Goal: Task Accomplishment & Management: Use online tool/utility

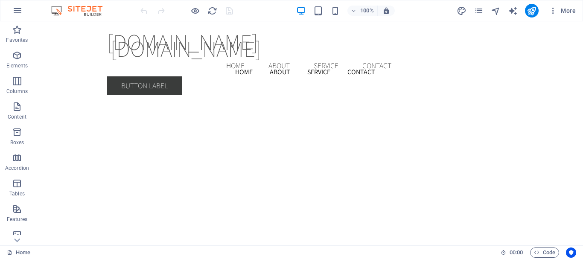
scroll to position [1413, 0]
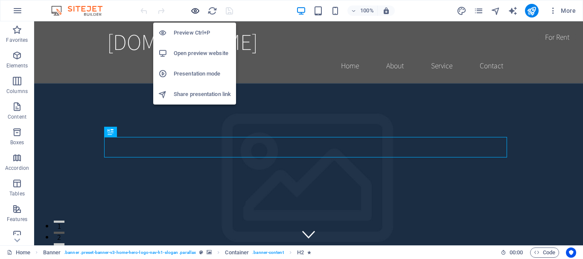
click at [194, 11] on icon "button" at bounding box center [195, 11] width 10 height 10
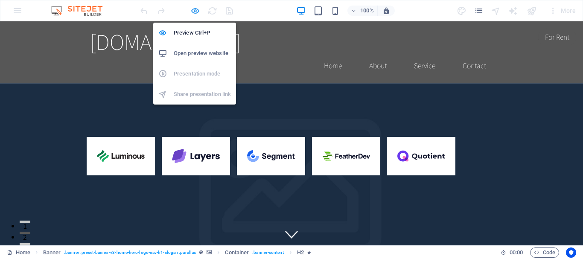
click at [194, 11] on icon "button" at bounding box center [195, 11] width 10 height 10
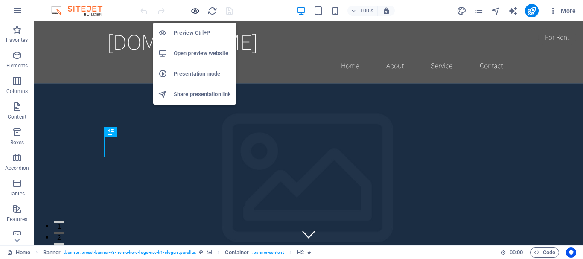
click at [194, 11] on icon "button" at bounding box center [195, 11] width 10 height 10
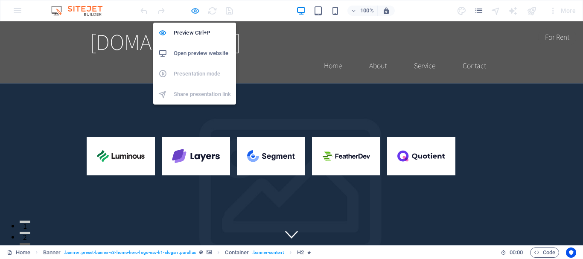
click at [194, 11] on icon "button" at bounding box center [195, 11] width 10 height 10
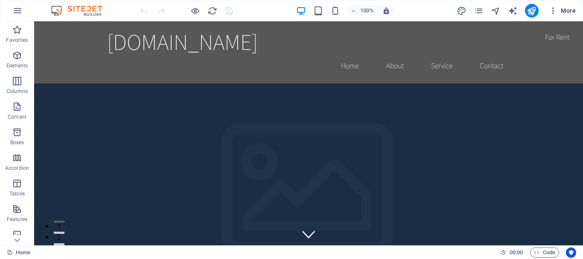
click at [554, 13] on icon "button" at bounding box center [552, 10] width 9 height 9
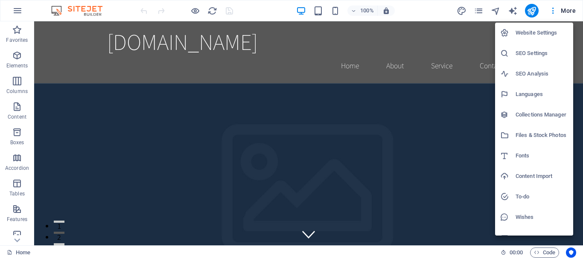
click at [436, 12] on div at bounding box center [291, 129] width 583 height 259
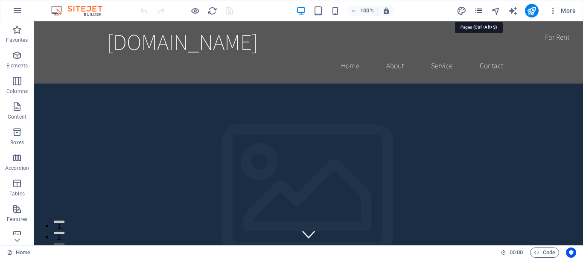
click at [478, 11] on icon "pages" at bounding box center [478, 11] width 10 height 10
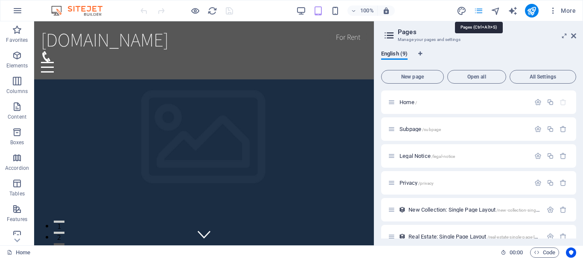
click at [478, 11] on icon "pages" at bounding box center [478, 11] width 10 height 10
drag, startPoint x: 576, startPoint y: 136, endPoint x: 575, endPoint y: 173, distance: 37.5
click at [575, 173] on div "English (9) New page Open all All Settings Home / Subpage /subpage Legal Notice…" at bounding box center [478, 144] width 209 height 202
click at [573, 195] on div "Home / Subpage /subpage Legal Notice /legal-notice Privacy /privacy New Collect…" at bounding box center [478, 209] width 195 height 238
click at [573, 35] on icon at bounding box center [573, 35] width 5 height 7
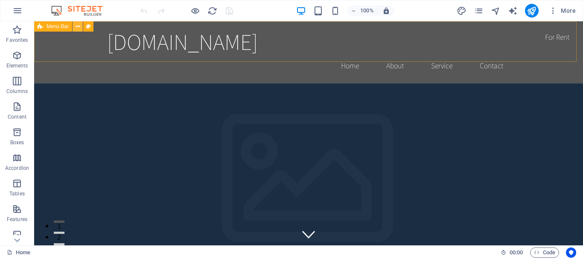
click at [79, 25] on icon at bounding box center [77, 26] width 5 height 9
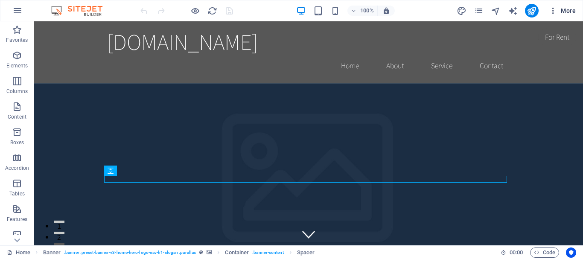
click at [554, 12] on icon "button" at bounding box center [552, 10] width 9 height 9
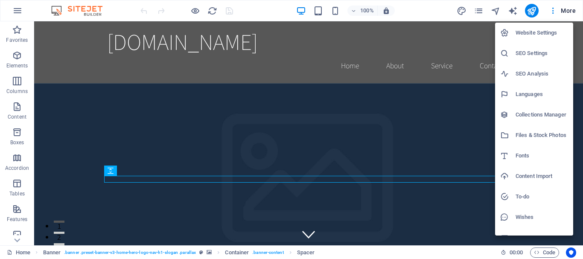
click at [538, 28] on h6 "Website Settings" at bounding box center [541, 33] width 52 height 10
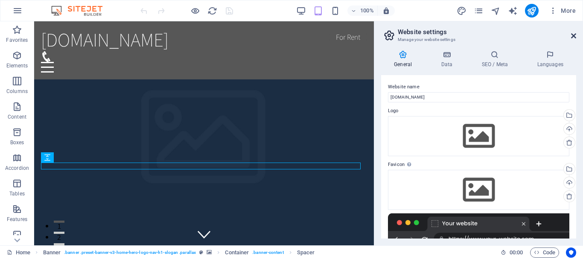
click at [571, 35] on icon at bounding box center [573, 35] width 5 height 7
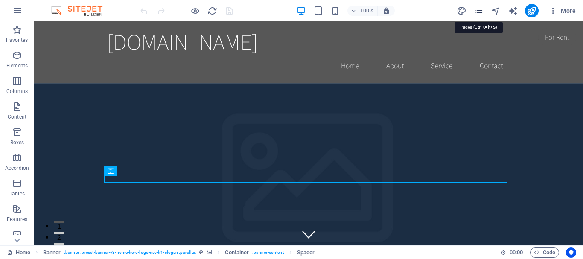
click at [478, 11] on icon "pages" at bounding box center [478, 11] width 10 height 10
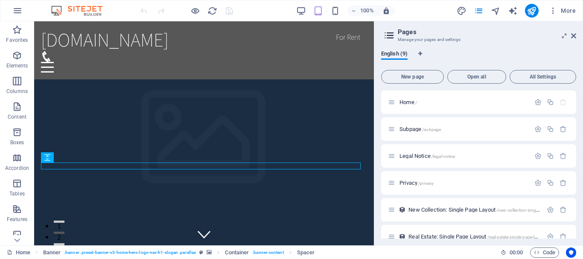
click at [578, 217] on div "English (9) New page Open all All Settings Home / Subpage /subpage Legal Notice…" at bounding box center [478, 144] width 209 height 202
click at [385, 35] on icon at bounding box center [389, 35] width 13 height 12
click at [389, 35] on icon at bounding box center [389, 35] width 13 height 12
click at [15, 240] on icon at bounding box center [17, 240] width 6 height 4
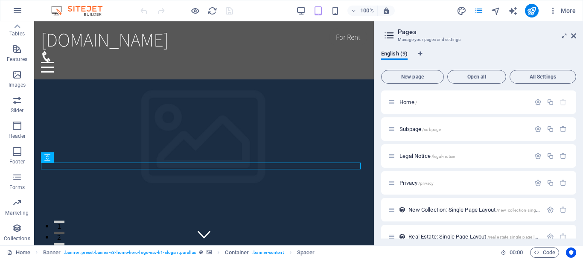
click at [15, 240] on p "Collections" at bounding box center [17, 238] width 26 height 7
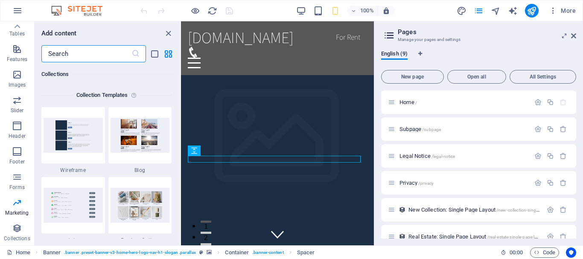
scroll to position [7653, 0]
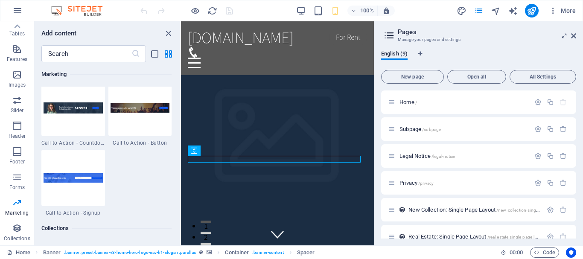
click at [177, 166] on div "Favorites 1 Star Headline 1 Star Container Elements 1 Star Headline 1 Star Text…" at bounding box center [107, 150] width 145 height 176
click at [17, 45] on icon "button" at bounding box center [17, 49] width 10 height 10
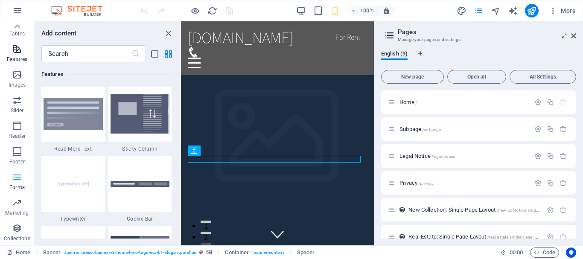
scroll to position [3324, 0]
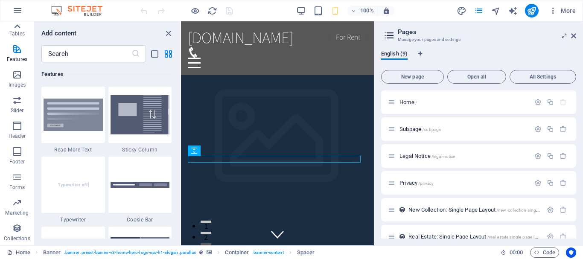
click at [16, 25] on icon at bounding box center [17, 26] width 12 height 12
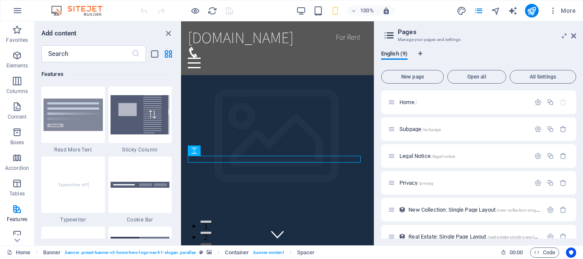
click at [16, 25] on icon "button" at bounding box center [17, 30] width 10 height 10
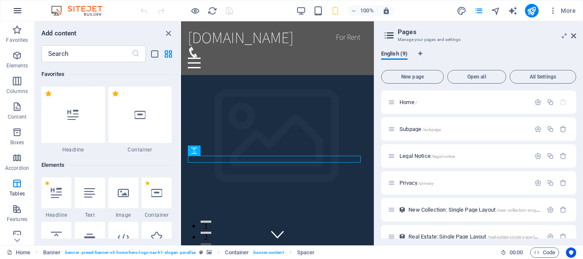
click at [17, 14] on icon "button" at bounding box center [17, 11] width 10 height 10
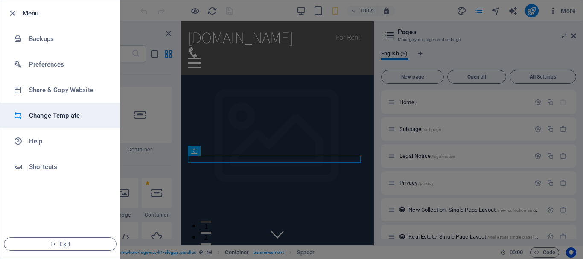
click at [60, 110] on h6 "Change Template" at bounding box center [68, 115] width 79 height 10
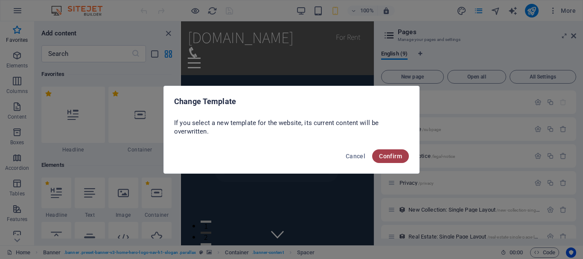
click at [388, 156] on span "Confirm" at bounding box center [390, 156] width 23 height 7
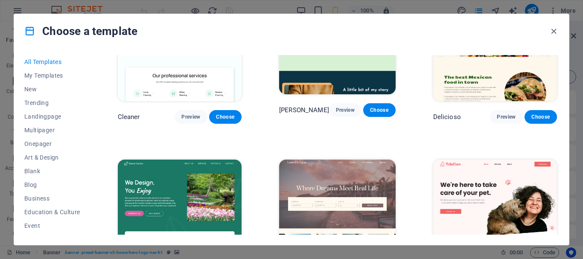
scroll to position [1166, 0]
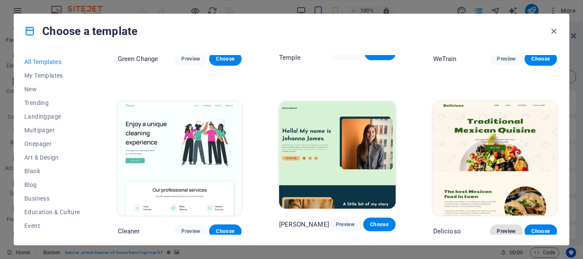
click at [502, 228] on span "Preview" at bounding box center [505, 231] width 19 height 7
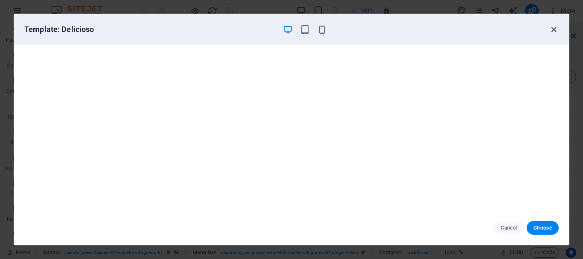
click at [557, 29] on icon "button" at bounding box center [553, 30] width 10 height 10
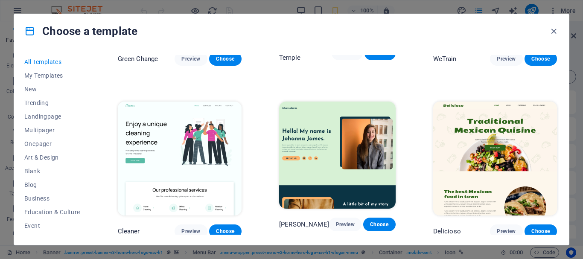
click at [568, 187] on div "Choose a template All Templates My Templates New Trending Landingpage Multipage…" at bounding box center [291, 130] width 555 height 232
click at [559, 183] on div "All Templates My Templates New Trending Landingpage Multipager Onepager Art & D…" at bounding box center [291, 146] width 554 height 197
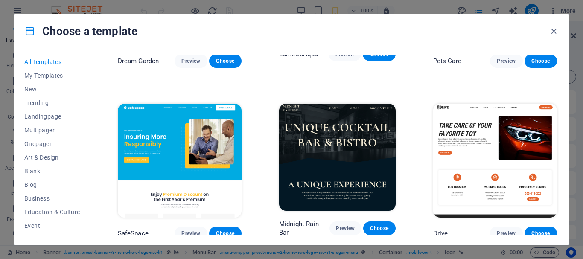
scroll to position [1578, 0]
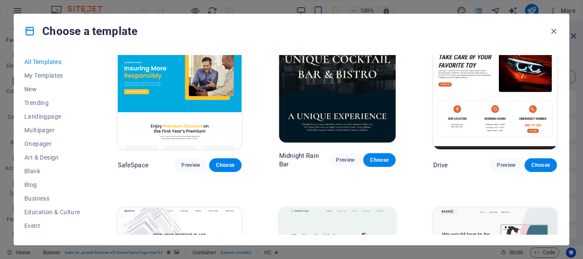
drag, startPoint x: 561, startPoint y: 85, endPoint x: 564, endPoint y: 132, distance: 46.6
click at [564, 132] on div "All Templates My Templates New Trending Landingpage Multipager Onepager Art & D…" at bounding box center [291, 146] width 554 height 197
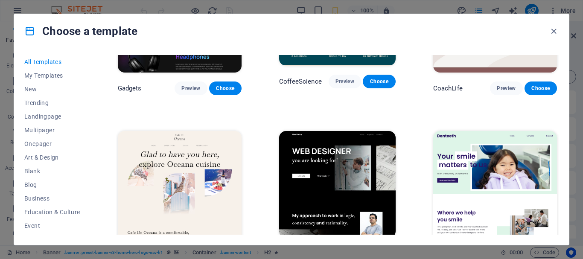
scroll to position [2104, 0]
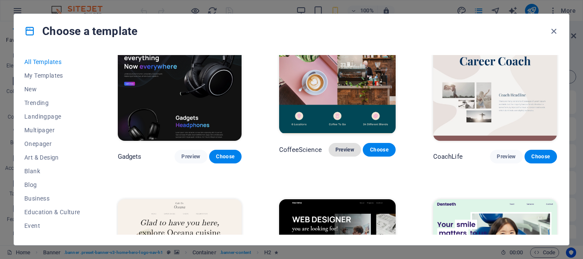
click at [345, 146] on span "Preview" at bounding box center [344, 149] width 19 height 7
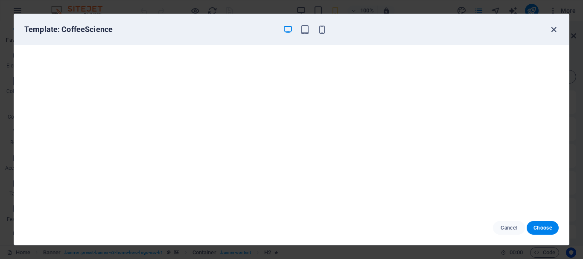
click at [552, 29] on icon "button" at bounding box center [553, 30] width 10 height 10
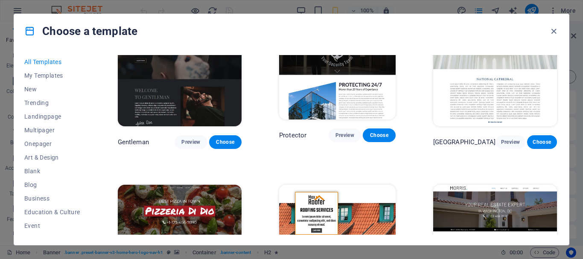
scroll to position [3521, 0]
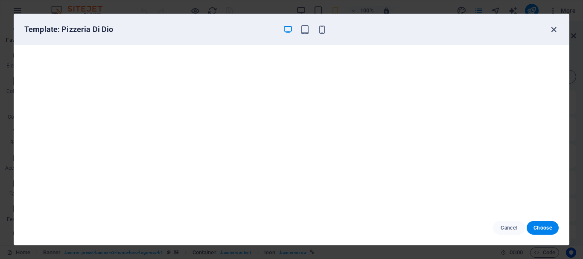
click at [551, 30] on icon "button" at bounding box center [553, 30] width 10 height 10
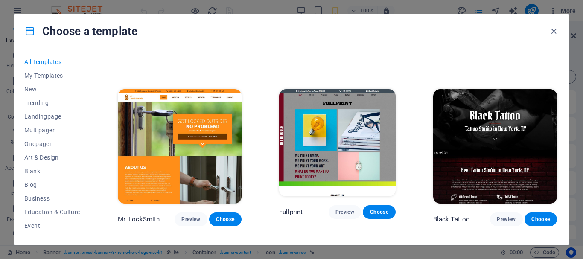
scroll to position [4825, 0]
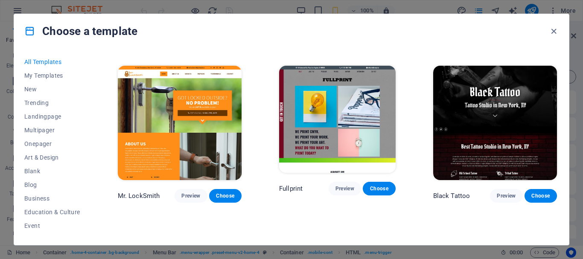
click at [558, 151] on div "All Templates My Templates New Trending Landingpage Multipager Onepager Art & D…" at bounding box center [291, 146] width 554 height 197
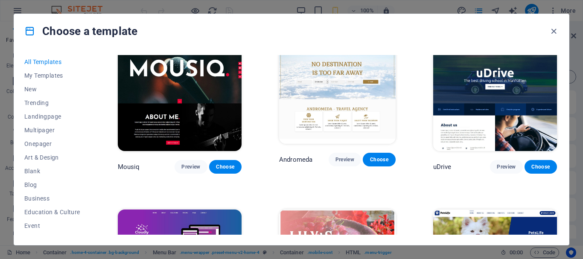
scroll to position [5739, 0]
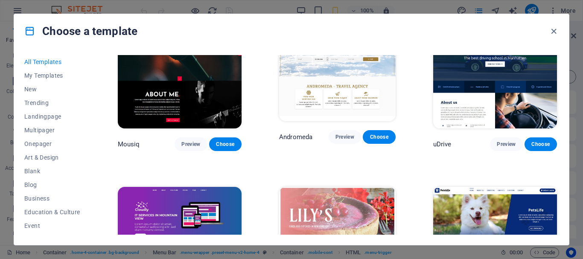
click at [556, 185] on div "PetsLife Preview Choose" at bounding box center [494, 254] width 127 height 139
click at [557, 163] on div "All Templates My Templates New Trending Landingpage Multipager Onepager Art & D…" at bounding box center [291, 146] width 554 height 197
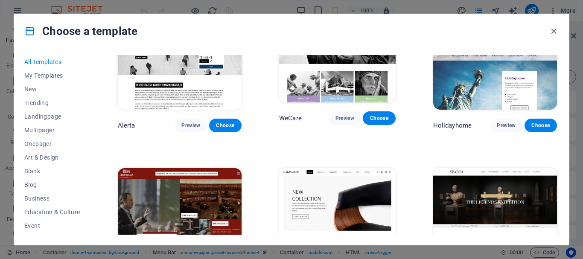
scroll to position [4413, 0]
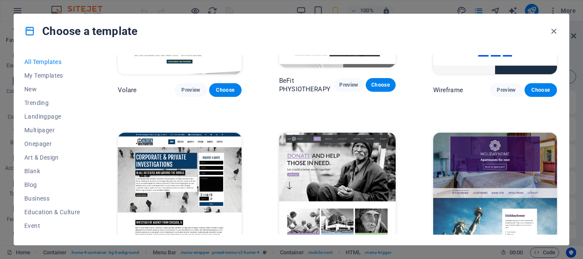
click at [557, 141] on div "All Templates My Templates New Trending Landingpage Multipager Onepager Art & D…" at bounding box center [291, 146] width 554 height 197
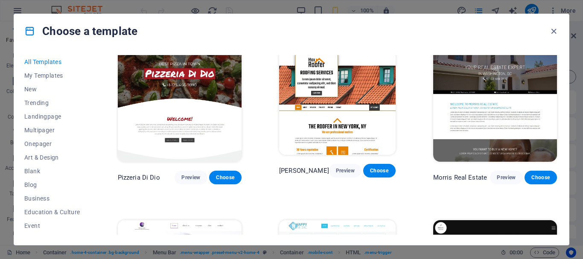
scroll to position [3590, 0]
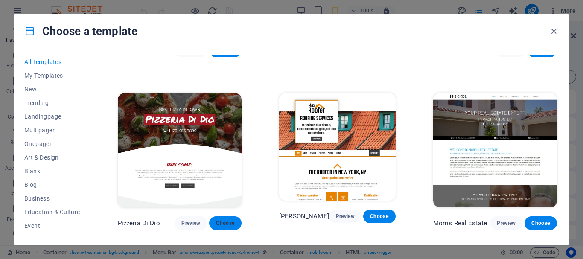
click at [225, 220] on span "Choose" at bounding box center [225, 223] width 19 height 7
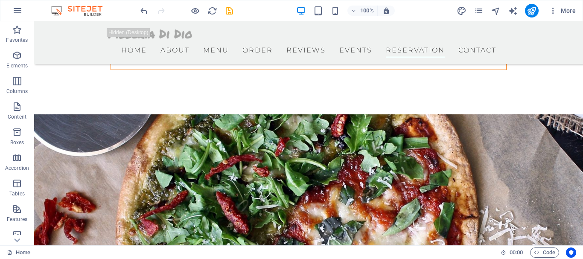
scroll to position [3170, 0]
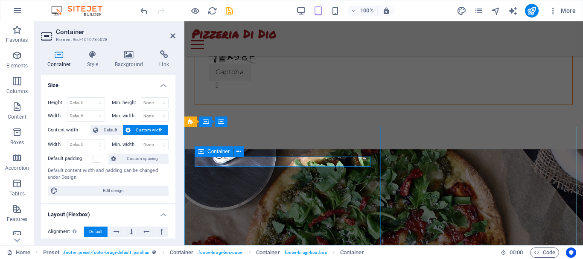
click at [237, 153] on icon at bounding box center [238, 151] width 5 height 9
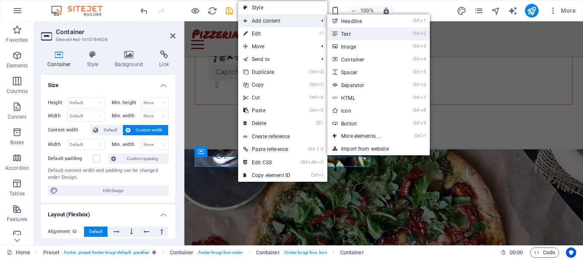
click at [349, 33] on link "Ctrl 2 Text" at bounding box center [362, 33] width 70 height 13
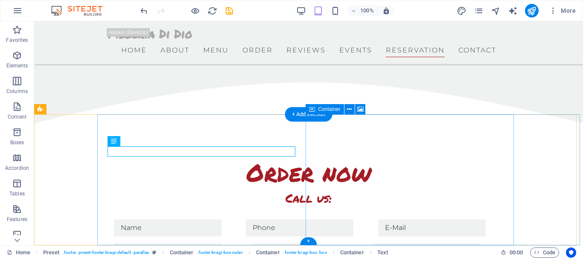
scroll to position [3180, 0]
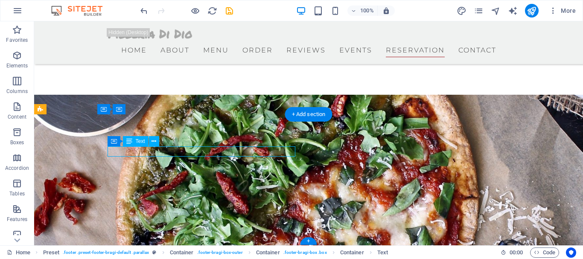
drag, startPoint x: 208, startPoint y: 151, endPoint x: 212, endPoint y: 154, distance: 5.0
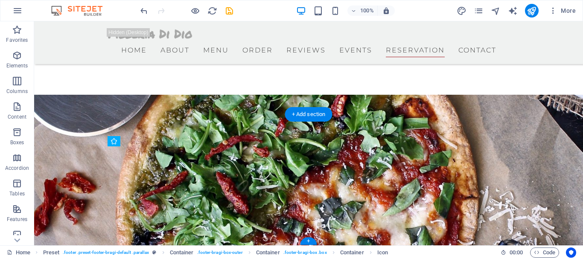
drag, startPoint x: 113, startPoint y: 160, endPoint x: 113, endPoint y: 153, distance: 6.8
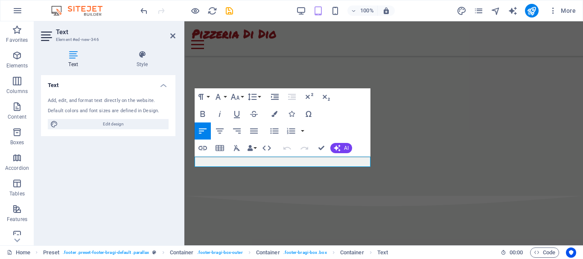
scroll to position [2859, 0]
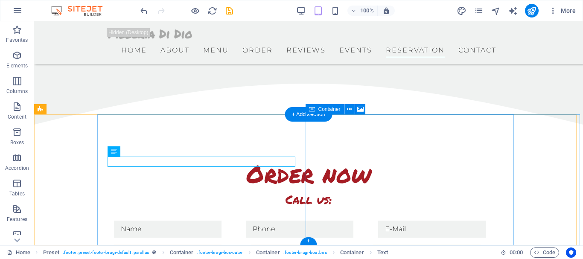
scroll to position [3180, 0]
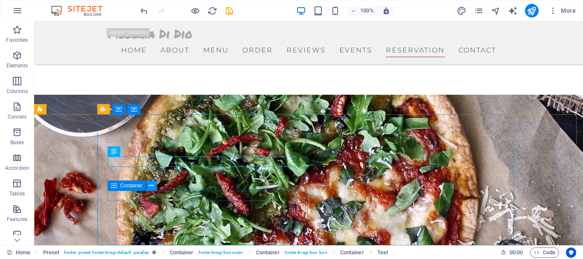
click at [149, 186] on icon at bounding box center [151, 185] width 5 height 9
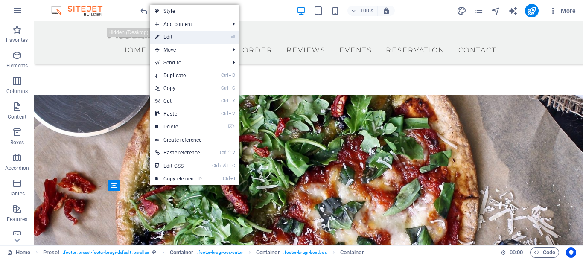
click at [184, 38] on link "⏎ Edit" at bounding box center [178, 37] width 57 height 13
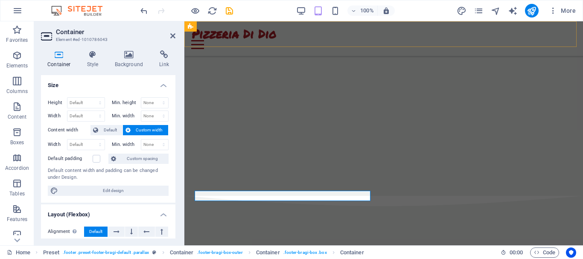
scroll to position [2859, 0]
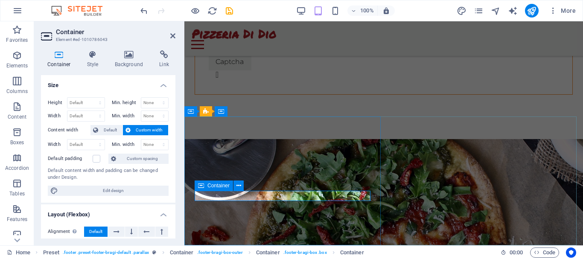
click at [175, 157] on div "Container Style Background Link Size Height Default px rem % vh vw Min. height …" at bounding box center [108, 144] width 148 height 202
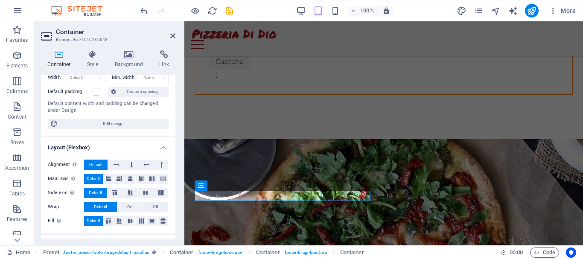
scroll to position [143, 0]
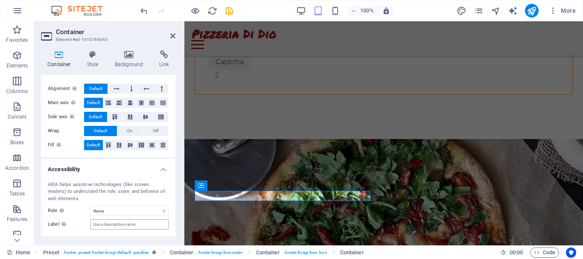
drag, startPoint x: 173, startPoint y: 190, endPoint x: 144, endPoint y: 227, distance: 47.4
click at [144, 227] on div "ARIA helps assistive technologies (like screen readers) to understand the role,…" at bounding box center [108, 205] width 134 height 62
drag, startPoint x: 175, startPoint y: 211, endPoint x: 176, endPoint y: 202, distance: 8.6
click at [176, 202] on div "Container Style Background Link Size Height Default px rem % vh vw Min. height …" at bounding box center [108, 144] width 148 height 202
drag, startPoint x: 176, startPoint y: 202, endPoint x: 100, endPoint y: 56, distance: 164.8
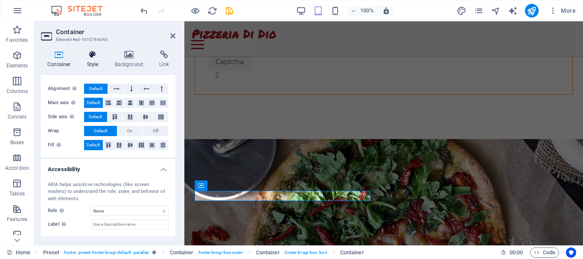
click at [100, 56] on div "Container Style Background Link Size Height Default px rem % vh vw Min. height …" at bounding box center [108, 144] width 148 height 202
click at [94, 56] on icon at bounding box center [93, 54] width 24 height 9
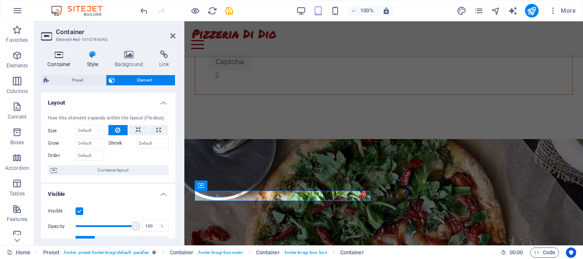
click at [61, 58] on icon at bounding box center [59, 54] width 36 height 9
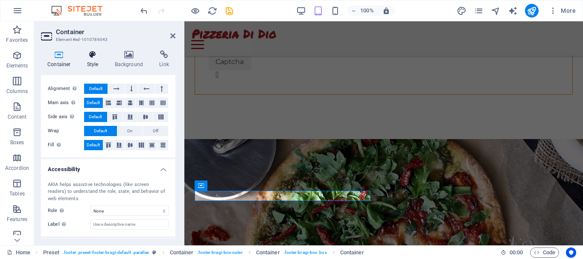
click at [90, 53] on icon at bounding box center [93, 54] width 24 height 9
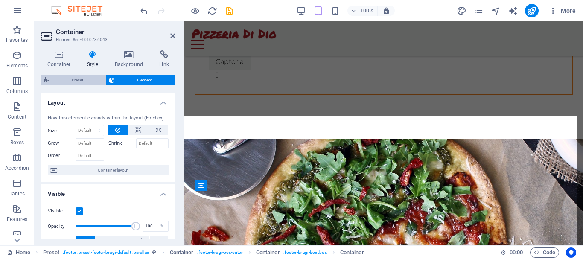
click at [84, 82] on span "Preset" at bounding box center [78, 80] width 52 height 10
select select "boxed"
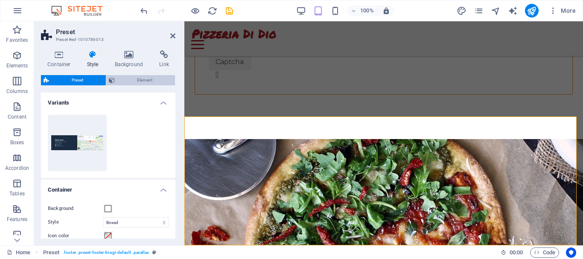
click at [125, 75] on span "Element" at bounding box center [144, 80] width 55 height 10
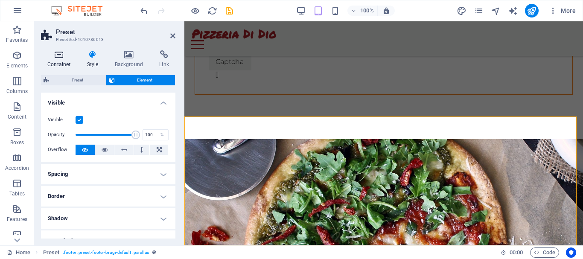
click at [61, 59] on h4 "Container" at bounding box center [61, 59] width 40 height 18
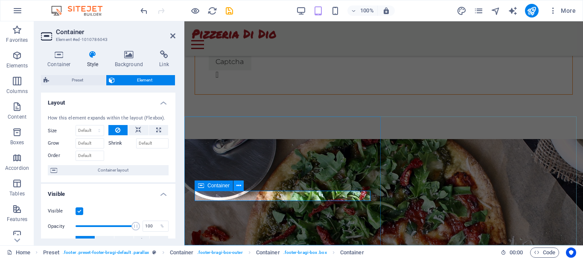
click at [235, 186] on button at bounding box center [238, 185] width 10 height 10
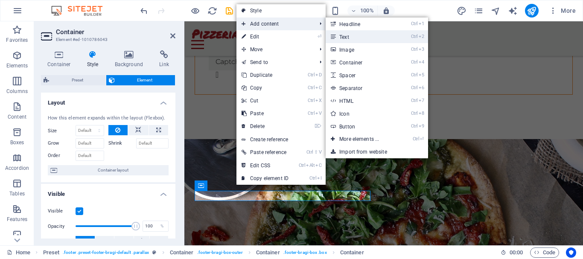
click at [350, 38] on link "Ctrl 2 Text" at bounding box center [360, 36] width 70 height 13
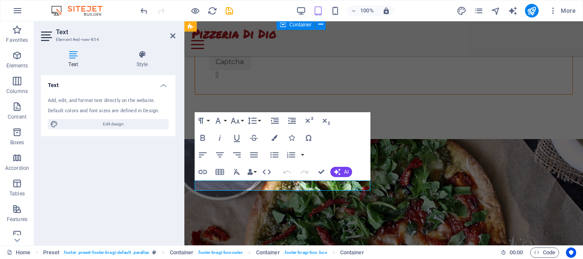
scroll to position [2870, 0]
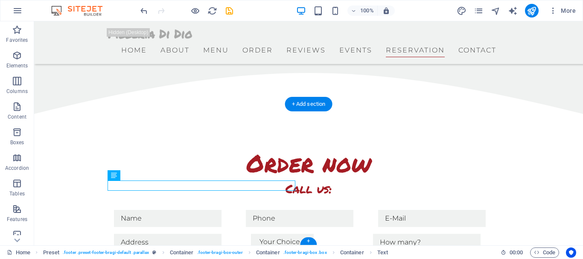
scroll to position [3190, 0]
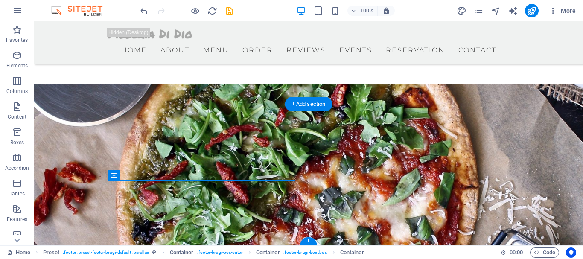
drag, startPoint x: 180, startPoint y: 197, endPoint x: 113, endPoint y: 192, distance: 67.6
drag, startPoint x: 111, startPoint y: 196, endPoint x: 110, endPoint y: 189, distance: 7.3
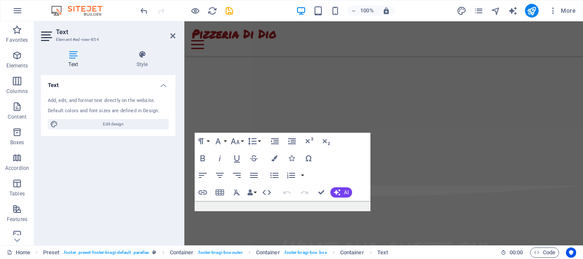
scroll to position [2870, 0]
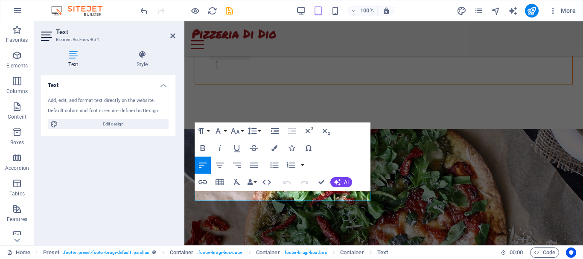
click at [112, 195] on div "Text Add, edit, and format text directly on the website. Default colors and fon…" at bounding box center [108, 156] width 134 height 163
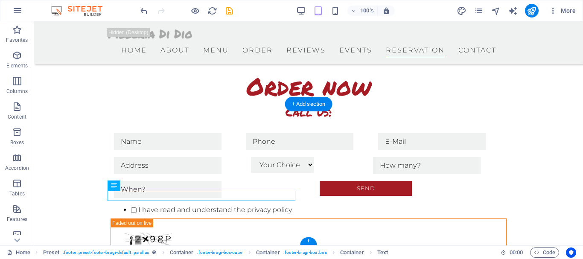
scroll to position [3190, 0]
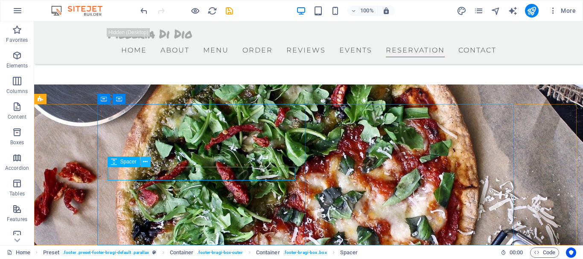
click at [146, 162] on icon at bounding box center [145, 161] width 5 height 9
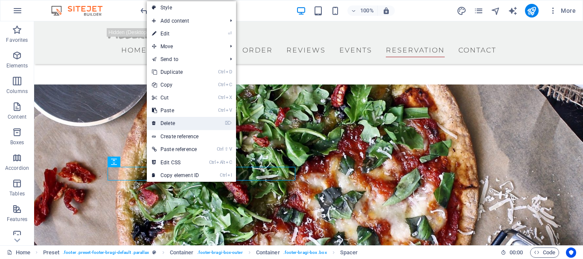
click at [173, 119] on link "⌦ Delete" at bounding box center [175, 123] width 57 height 13
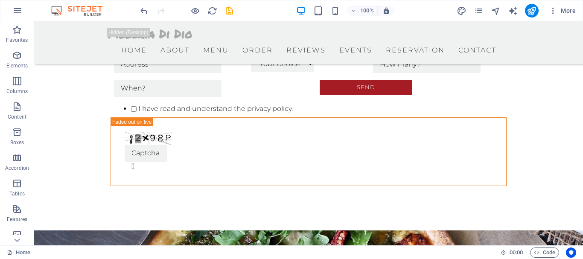
scroll to position [3037, 0]
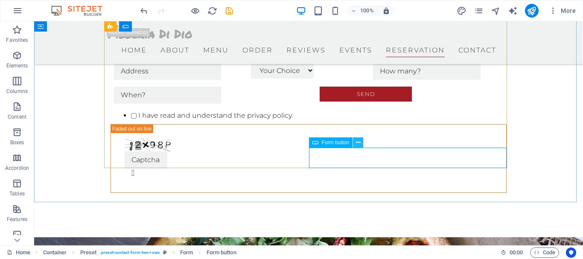
click at [362, 142] on button at bounding box center [358, 142] width 10 height 10
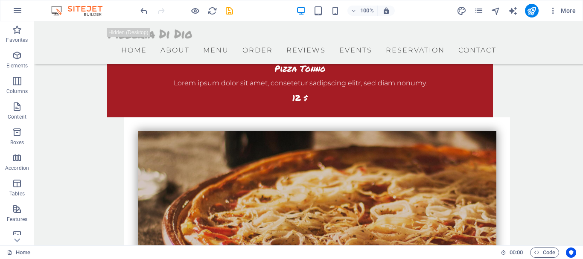
scroll to position [1564, 0]
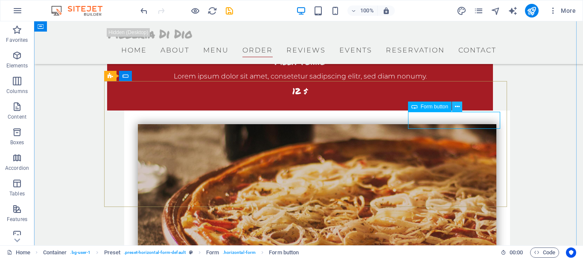
click at [457, 106] on icon at bounding box center [457, 106] width 5 height 9
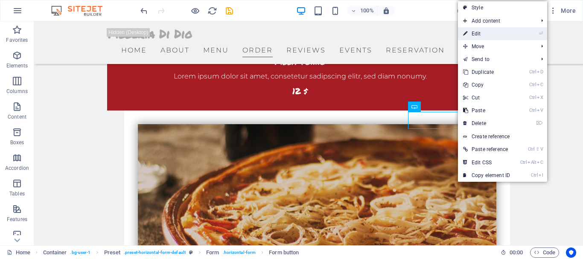
click at [482, 35] on link "⏎ Edit" at bounding box center [486, 33] width 57 height 13
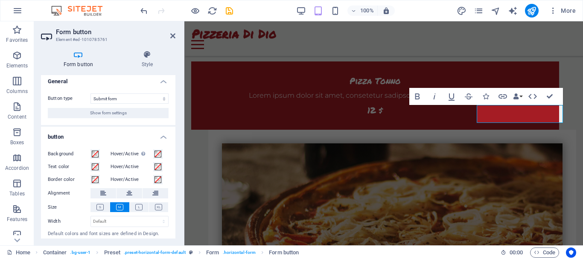
scroll to position [0, 0]
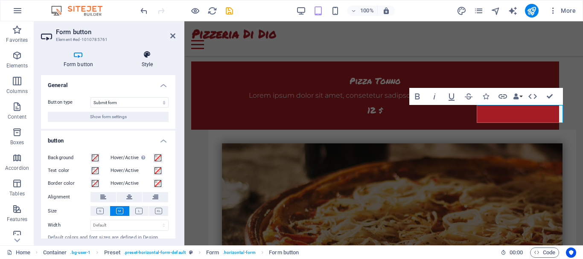
click at [147, 52] on icon at bounding box center [147, 54] width 56 height 9
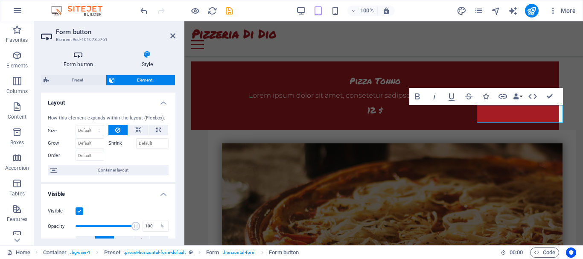
click at [81, 54] on icon at bounding box center [78, 54] width 75 height 9
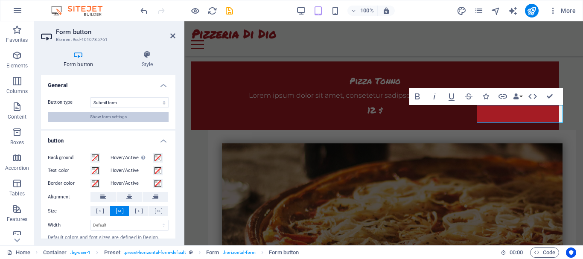
click at [138, 117] on button "Show form settings" at bounding box center [108, 117] width 121 height 10
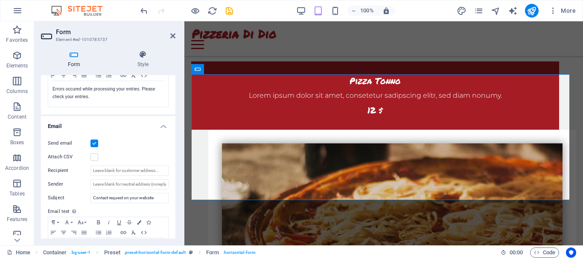
scroll to position [178, 0]
click at [179, 177] on div "Form Style General Title Define a name for the form. General form Messages Succ…" at bounding box center [108, 144] width 148 height 202
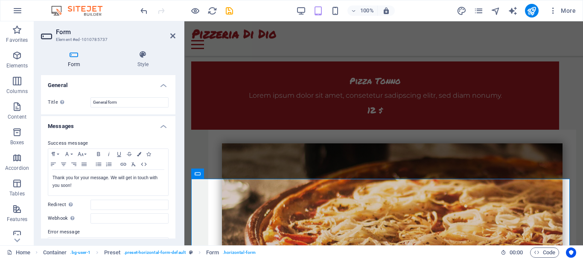
scroll to position [1164, 0]
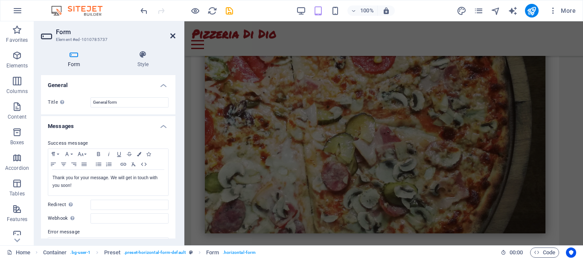
click at [173, 34] on icon at bounding box center [172, 35] width 5 height 7
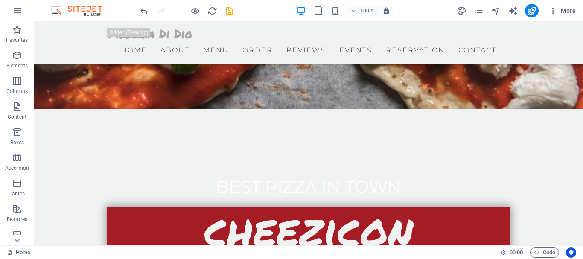
scroll to position [257, 0]
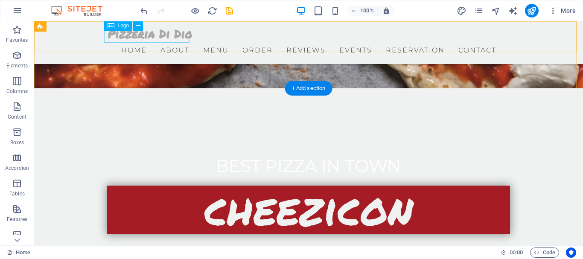
click at [176, 37] on div at bounding box center [308, 34] width 403 height 12
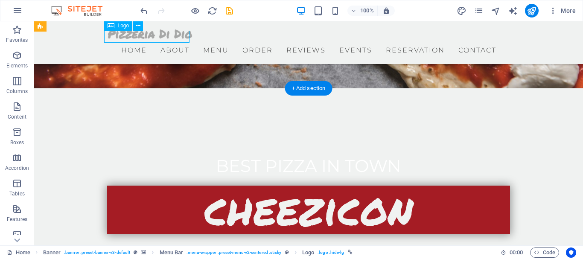
click at [176, 37] on div at bounding box center [308, 34] width 403 height 12
select select "px"
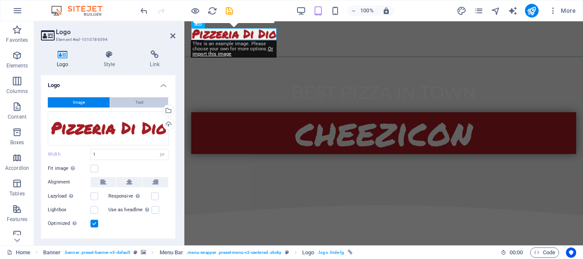
click at [141, 101] on span "Text" at bounding box center [139, 102] width 8 height 10
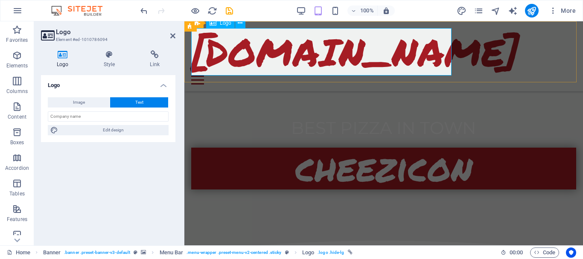
click at [373, 57] on div "[DOMAIN_NAME]" at bounding box center [383, 51] width 385 height 47
click at [408, 64] on div "[DOMAIN_NAME]" at bounding box center [383, 51] width 385 height 47
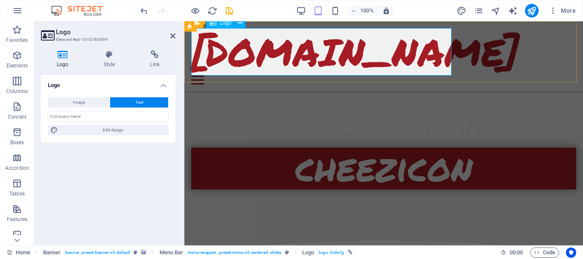
click at [245, 22] on div "Menu Bar Logo" at bounding box center [221, 23] width 60 height 11
click at [243, 23] on button at bounding box center [240, 23] width 10 height 10
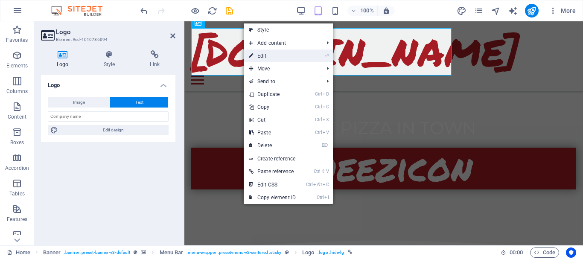
click at [264, 52] on link "⏎ Edit" at bounding box center [272, 55] width 57 height 13
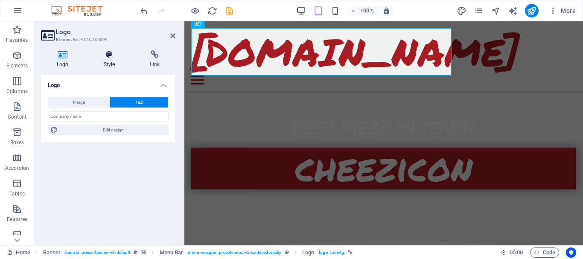
click at [117, 60] on h4 "Style" at bounding box center [111, 59] width 46 height 18
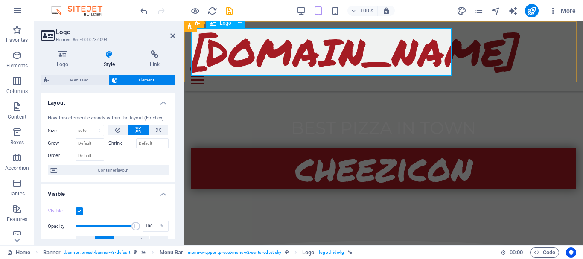
click at [321, 73] on div "[DOMAIN_NAME]" at bounding box center [383, 51] width 385 height 47
click at [357, 64] on div "[DOMAIN_NAME]" at bounding box center [383, 51] width 385 height 47
click at [377, 60] on div "[DOMAIN_NAME]" at bounding box center [383, 51] width 385 height 47
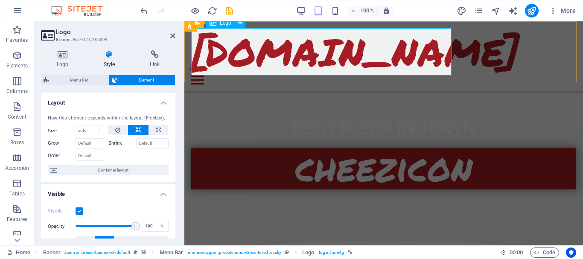
click at [377, 60] on div "[DOMAIN_NAME]" at bounding box center [383, 51] width 385 height 47
click at [407, 55] on div "[DOMAIN_NAME]" at bounding box center [383, 51] width 385 height 47
click at [442, 65] on div "[DOMAIN_NAME]" at bounding box center [383, 51] width 385 height 47
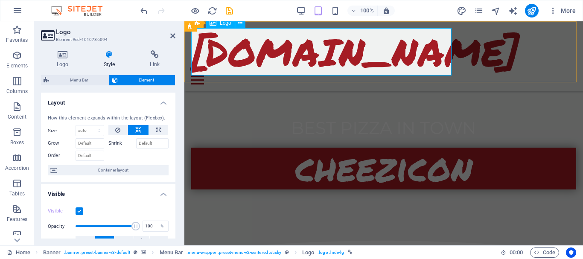
click at [442, 65] on div "[DOMAIN_NAME]" at bounding box center [383, 51] width 385 height 47
click at [445, 58] on div "[DOMAIN_NAME]" at bounding box center [383, 51] width 385 height 47
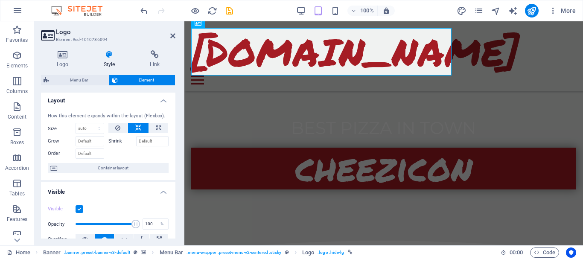
scroll to position [0, 0]
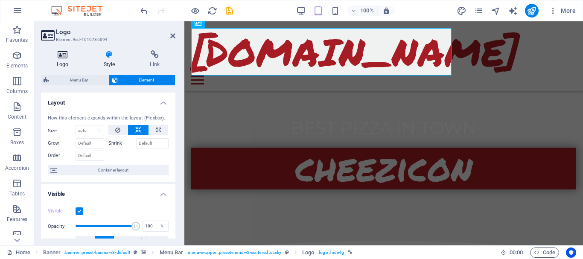
click at [58, 52] on icon at bounding box center [62, 54] width 43 height 9
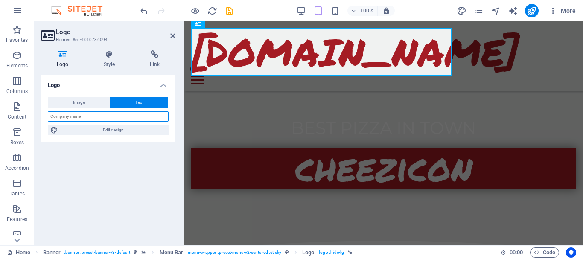
click at [118, 117] on input "text" at bounding box center [108, 116] width 121 height 10
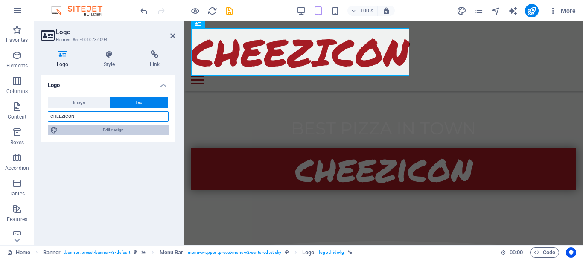
type input "CHEEZICON"
click at [57, 130] on icon at bounding box center [54, 130] width 8 height 10
select select "px"
select select "300"
select select "px"
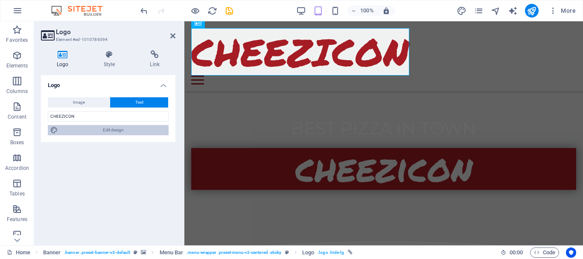
select select "rem"
select select "400"
select select "px"
select select "rem"
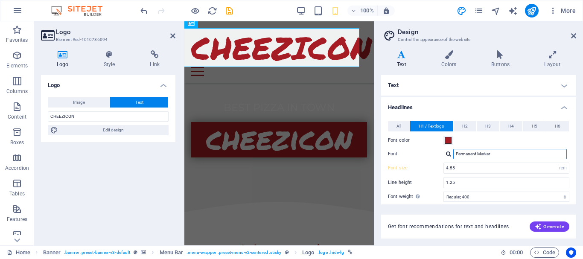
click at [470, 156] on input "Permanent Marker" at bounding box center [509, 154] width 113 height 10
drag, startPoint x: 576, startPoint y: 140, endPoint x: 575, endPoint y: 144, distance: 4.5
click at [575, 144] on div "Variants Text Colors Buttons Layout Text Standard Bold Links Font color Font Mo…" at bounding box center [478, 144] width 209 height 202
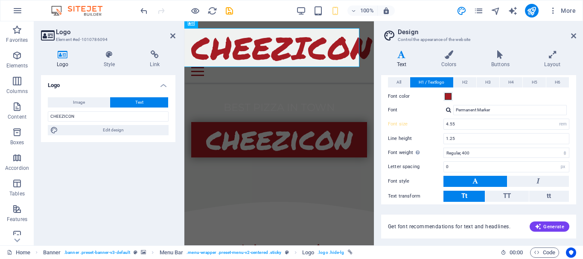
scroll to position [39, 0]
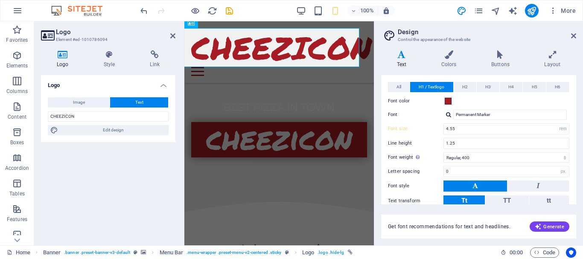
click at [448, 115] on div at bounding box center [448, 115] width 5 height 6
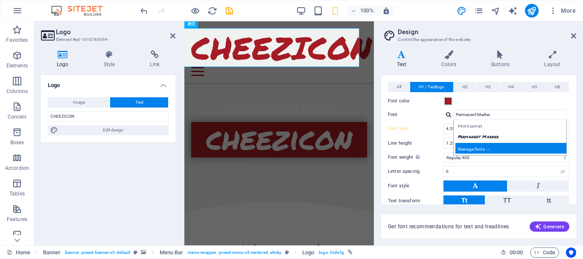
click at [473, 147] on div "Manage fonts →" at bounding box center [511, 148] width 113 height 11
select select "popularity"
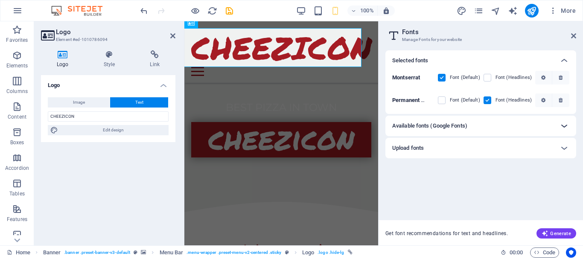
click at [564, 126] on icon at bounding box center [564, 126] width 10 height 10
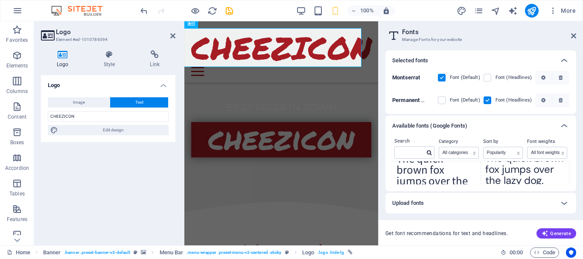
scroll to position [739, 0]
